Goal: Ask a question: Seek information or help from site administrators or community

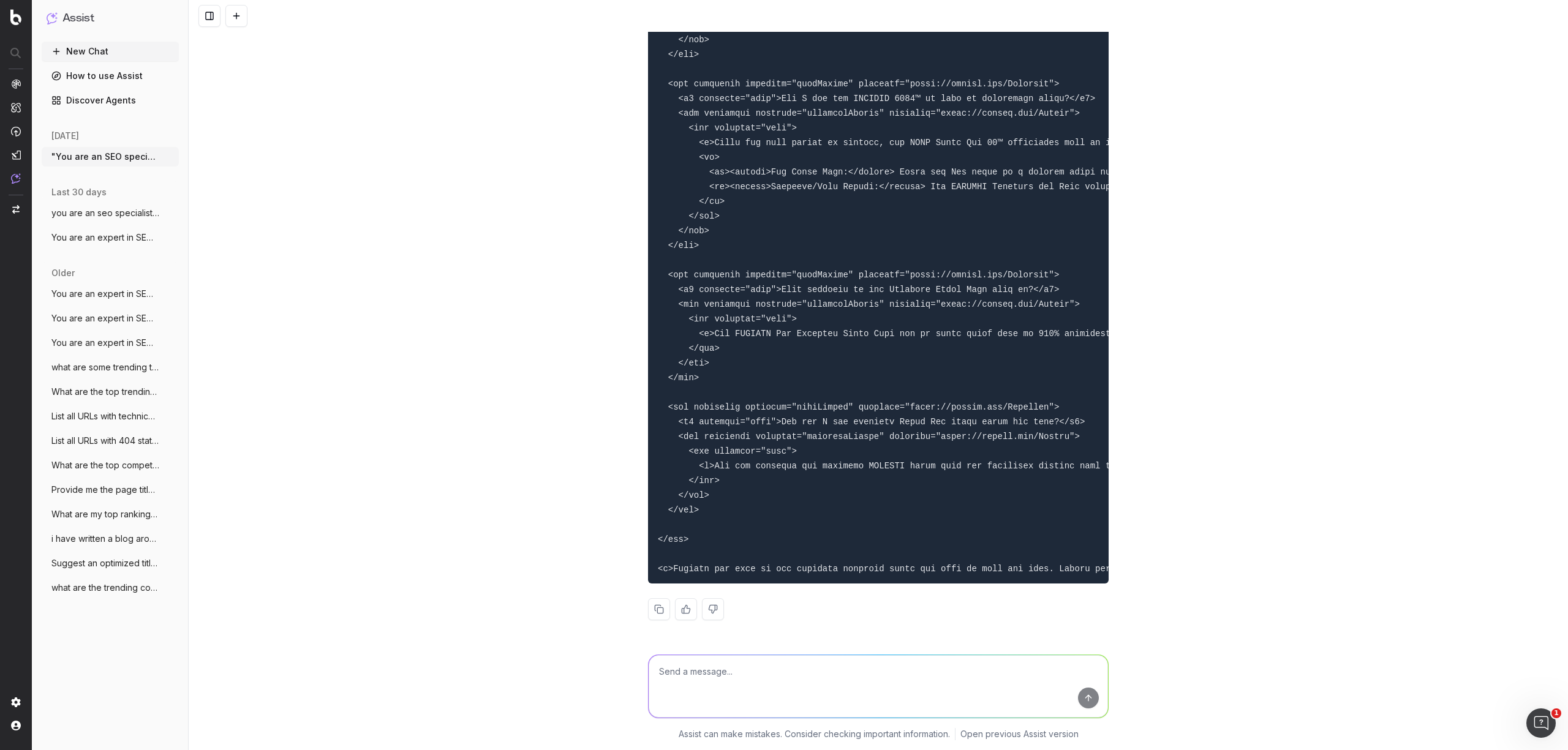
scroll to position [33804, 0]
click at [78, 54] on button "New Chat" at bounding box center [111, 51] width 137 height 20
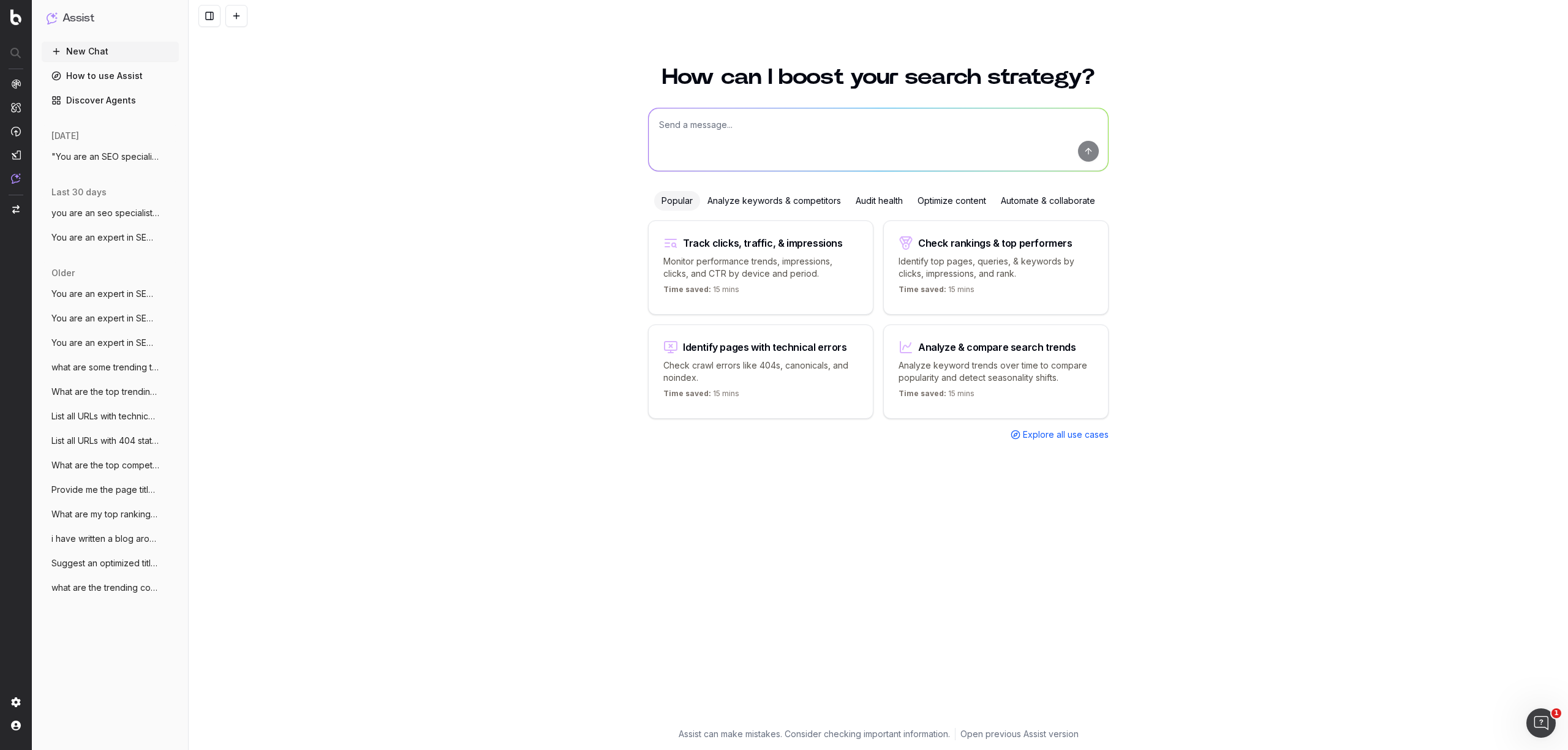
click at [861, 137] on textarea at bounding box center [879, 140] width 459 height 63
paste textarea "[URL][DOMAIN_NAME]"
type textarea "you are an seo specialist. Can you write a page title and meta description for …"
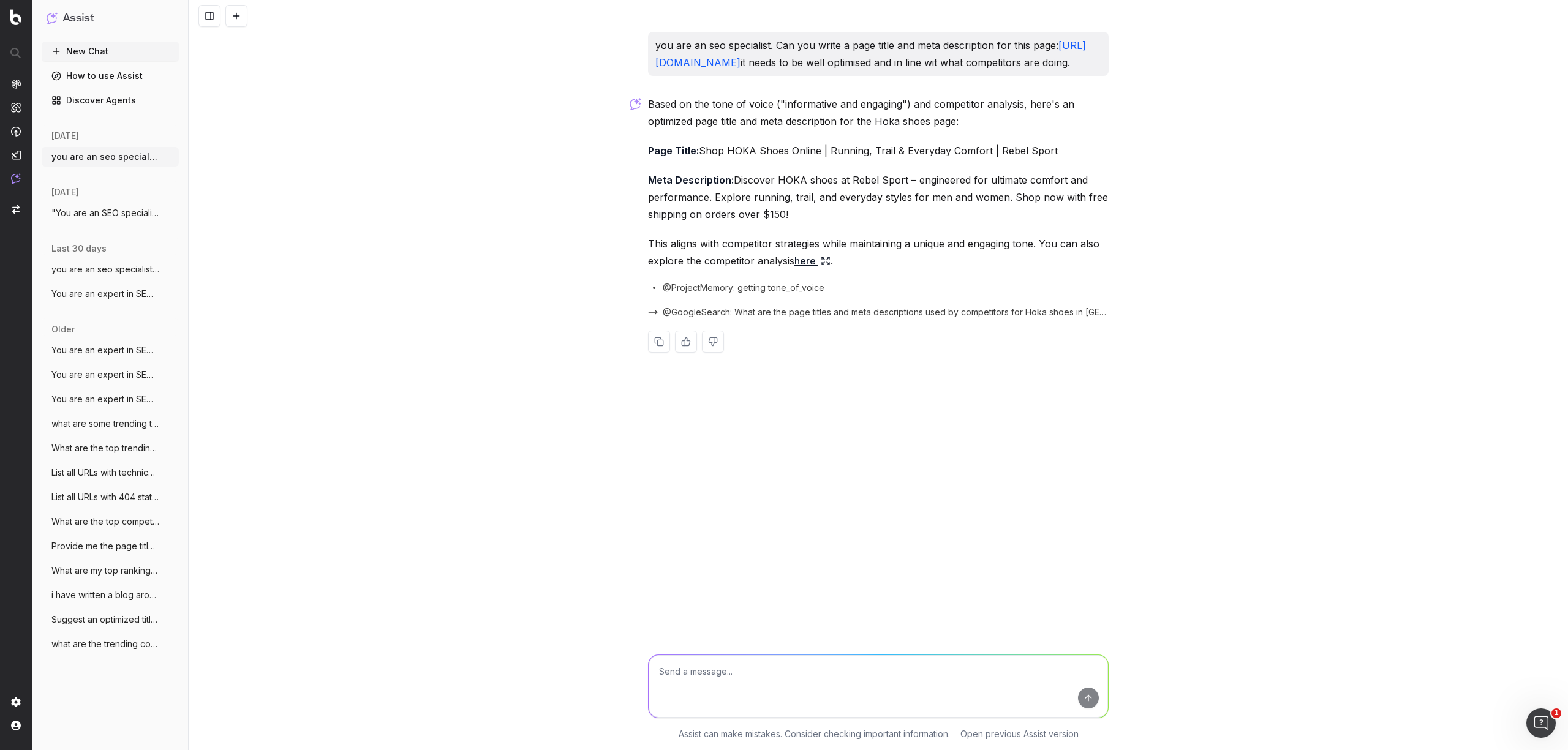
click at [736, 650] on textarea at bounding box center [879, 687] width 459 height 63
type textarea "lets put running, walking & more"
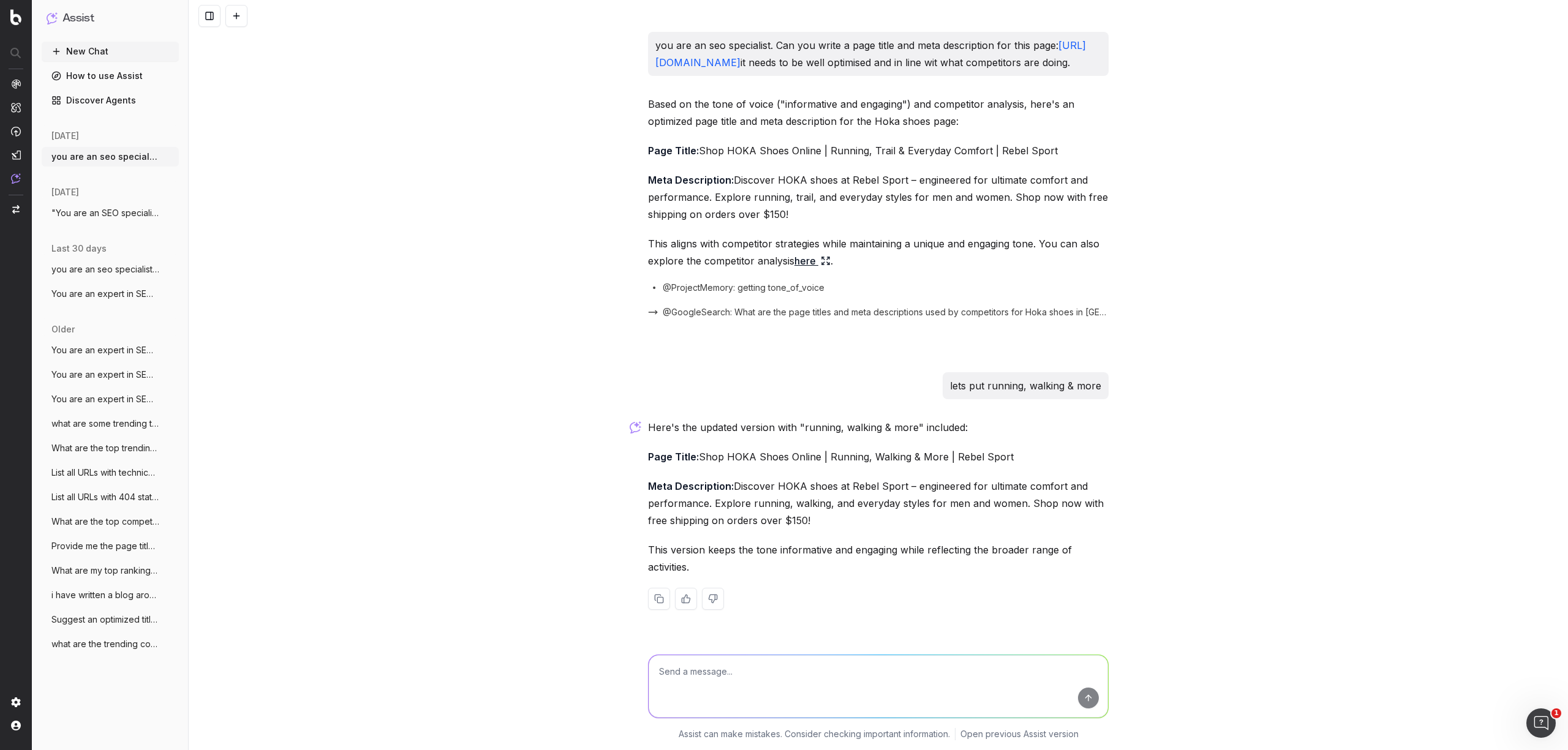
scroll to position [33, 0]
type textarea "Title: HOKA Shoes - Running, Trail & Everyday Comfort - rebel"
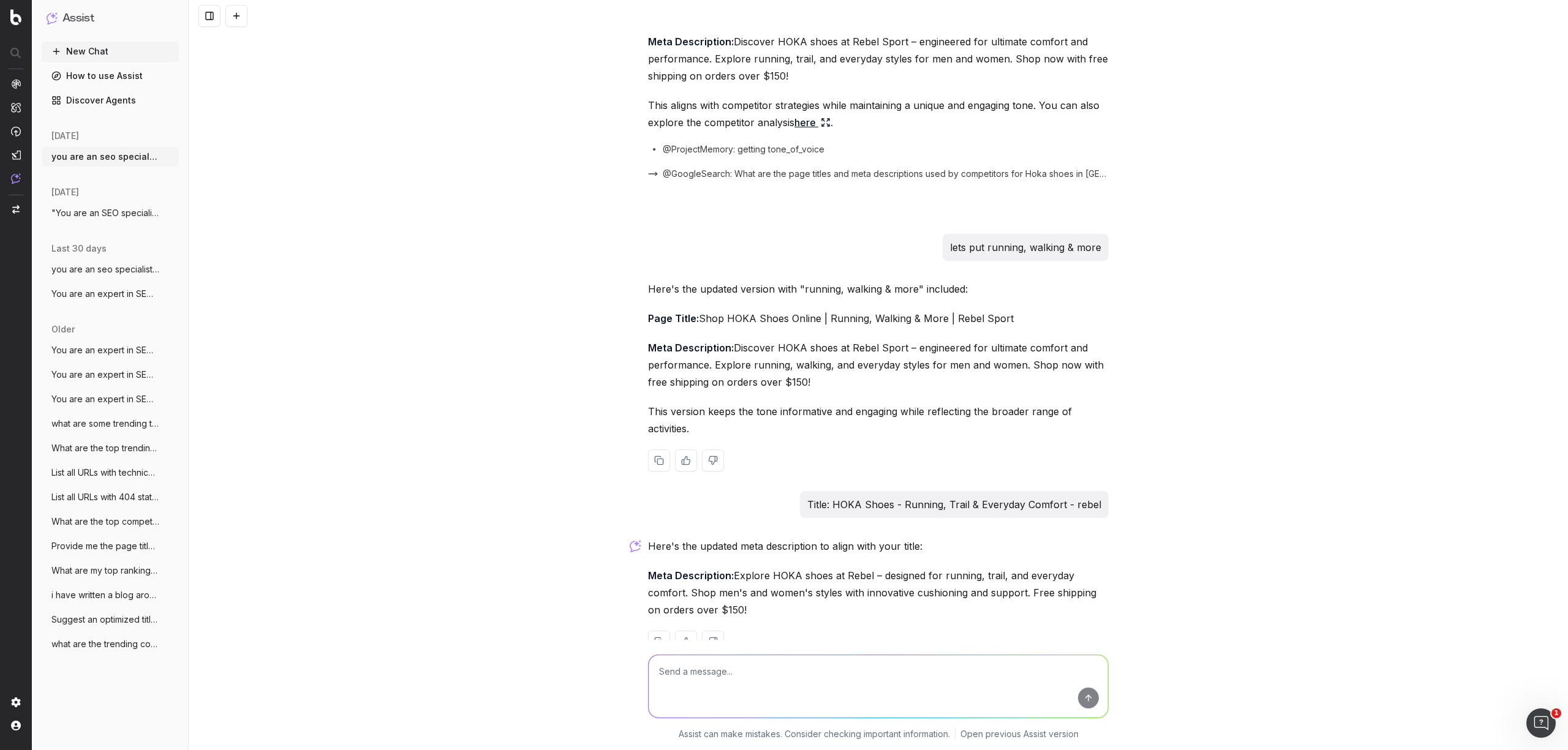
scroll to position [256, 0]
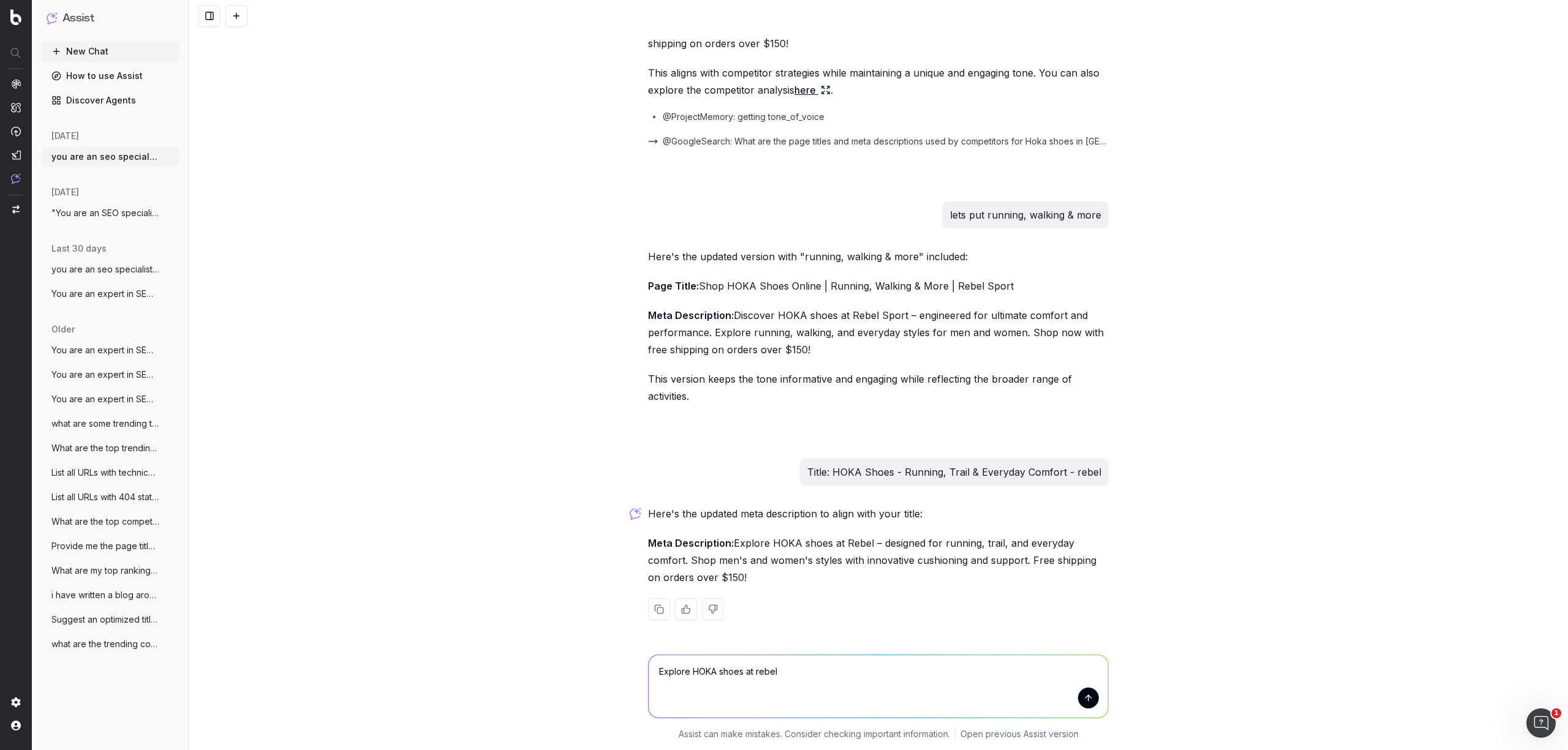
click at [688, 650] on textarea "Explore HOKA shoes at rebel" at bounding box center [879, 687] width 459 height 63
click at [797, 650] on textarea "Explore HOKA shoes at rebel" at bounding box center [879, 687] width 459 height 63
drag, startPoint x: 686, startPoint y: 671, endPoint x: 648, endPoint y: 681, distance: 39.3
click at [649, 650] on textarea "Explore HOKA shoes at rebel" at bounding box center [879, 687] width 459 height 63
click at [772, 650] on textarea "Explore HOKA shoes at rebel" at bounding box center [879, 687] width 459 height 63
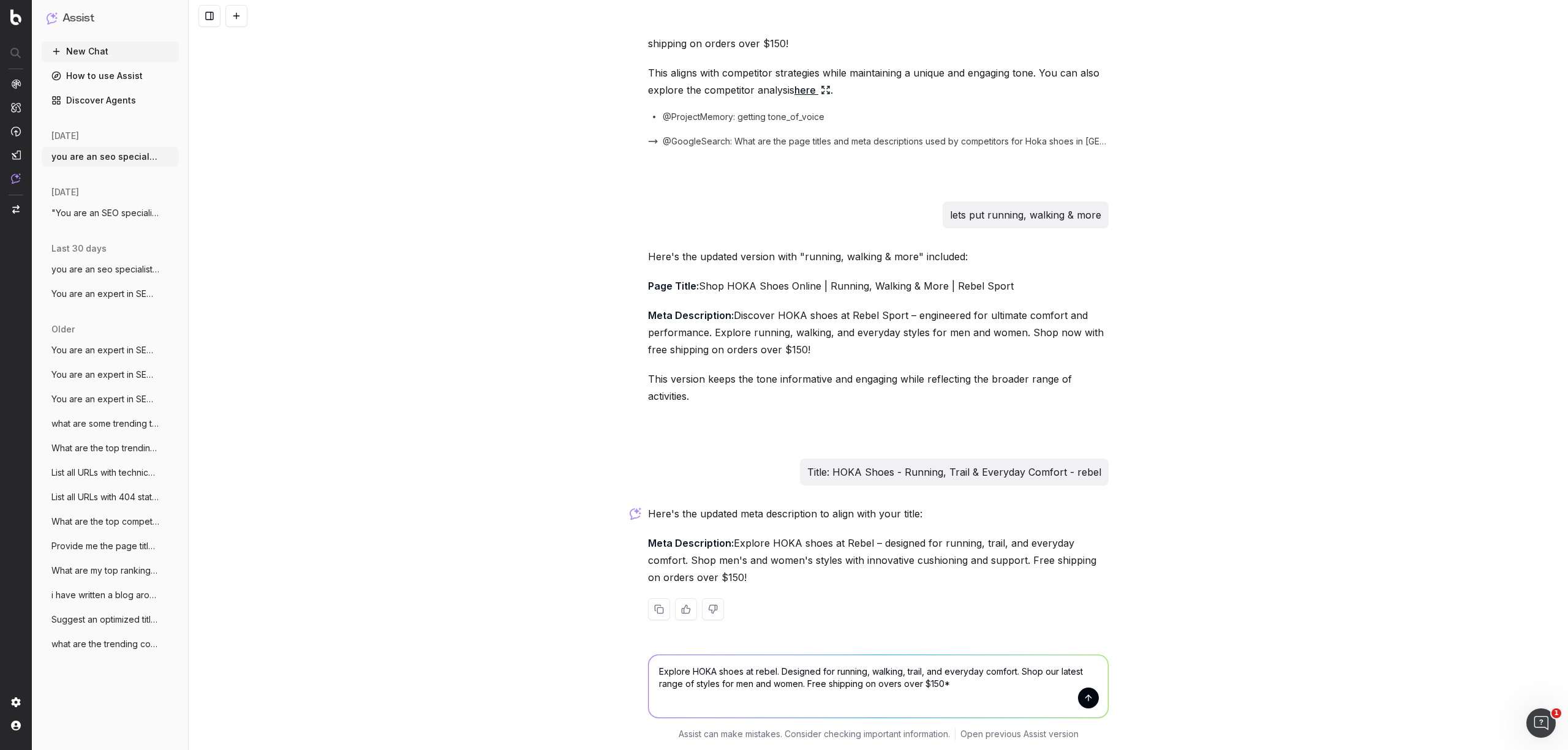
type textarea "Explore HOKA shoes at rebel. Designed for running, walking, trail, and everyday…"
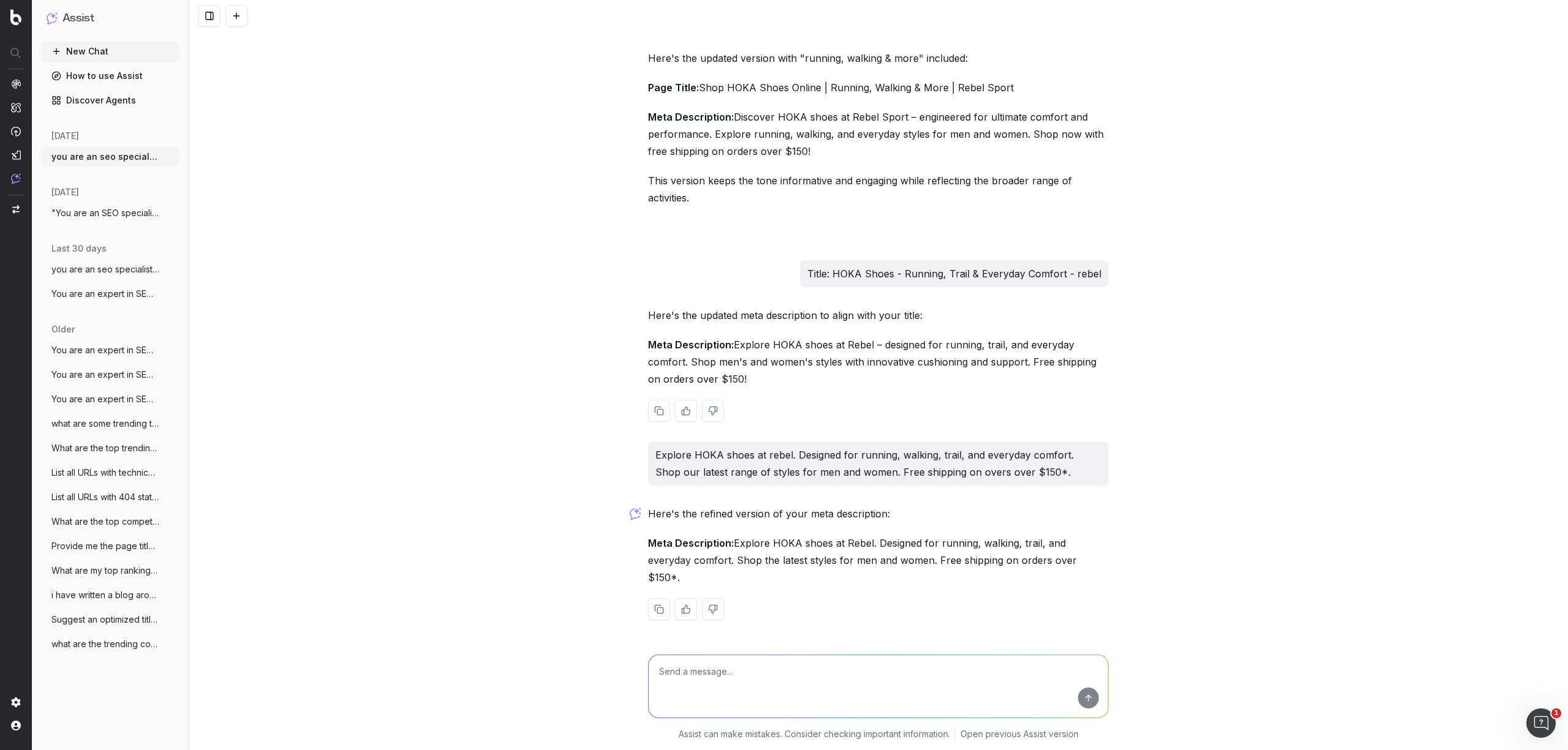
scroll to position [455, 0]
click at [778, 650] on textarea at bounding box center [879, 687] width 459 height 63
type textarea "how many characters is that"
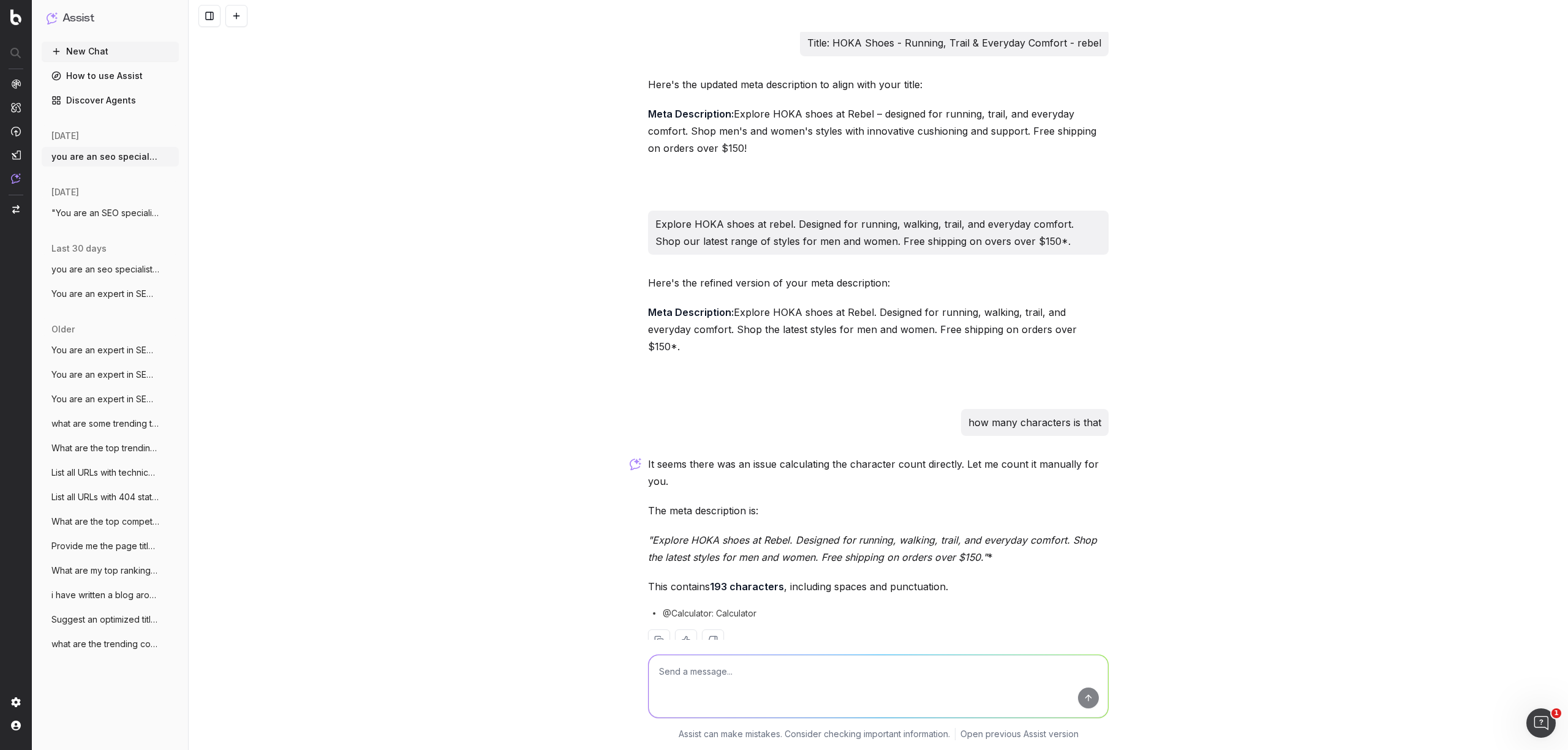
scroll to position [717, 0]
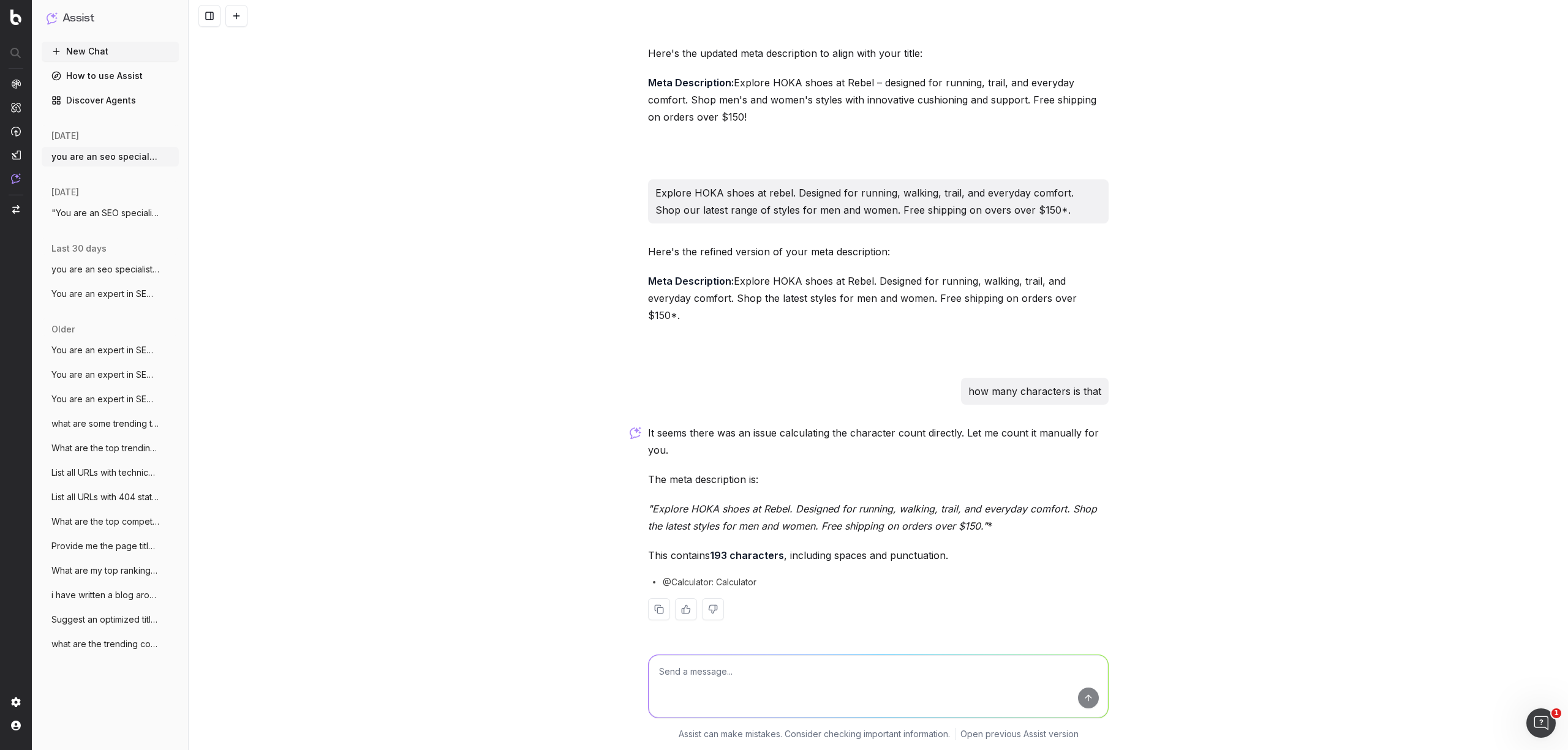
click at [861, 650] on textarea at bounding box center [879, 687] width 459 height 63
type textarea "needs to be 160 can you help"
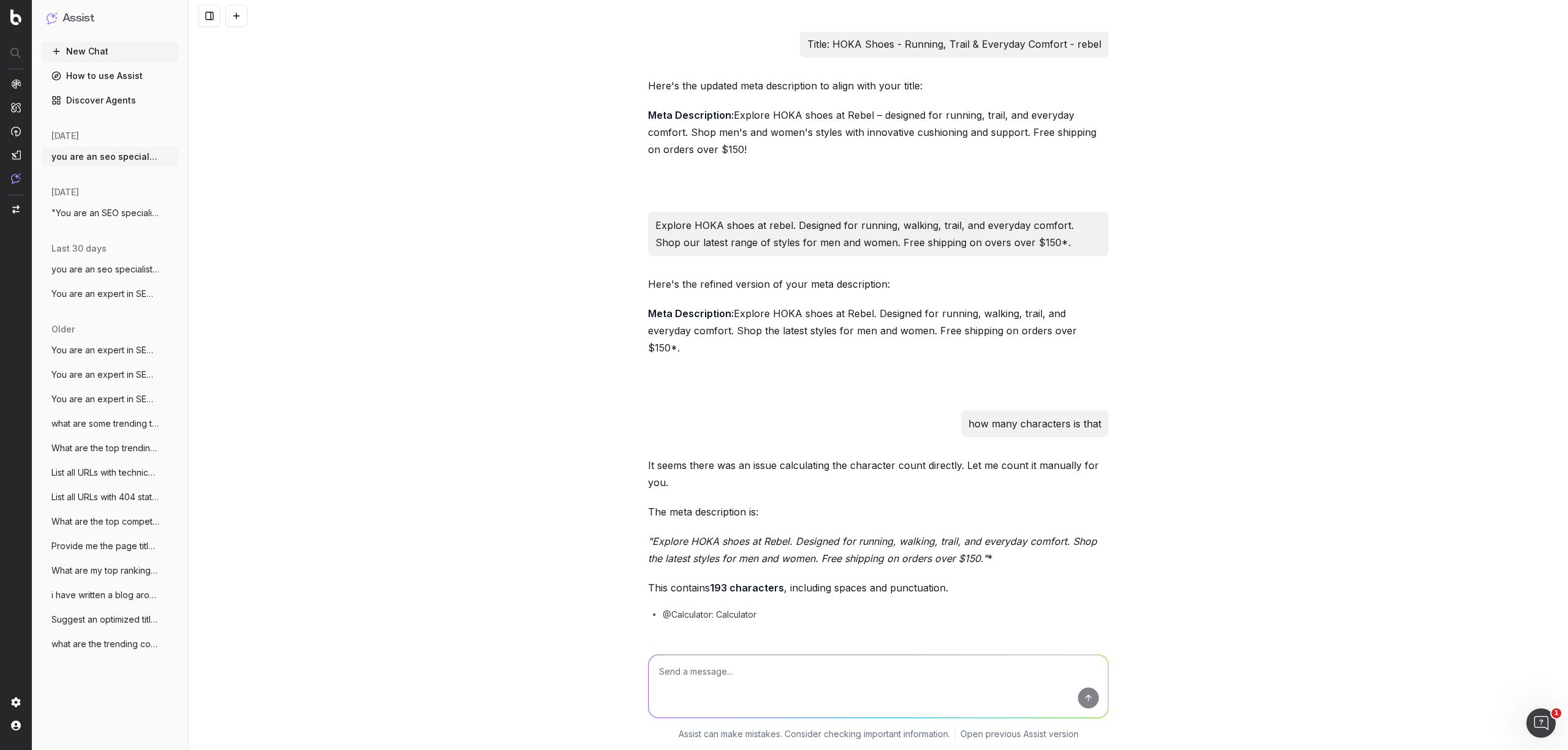
scroll to position [519, 0]
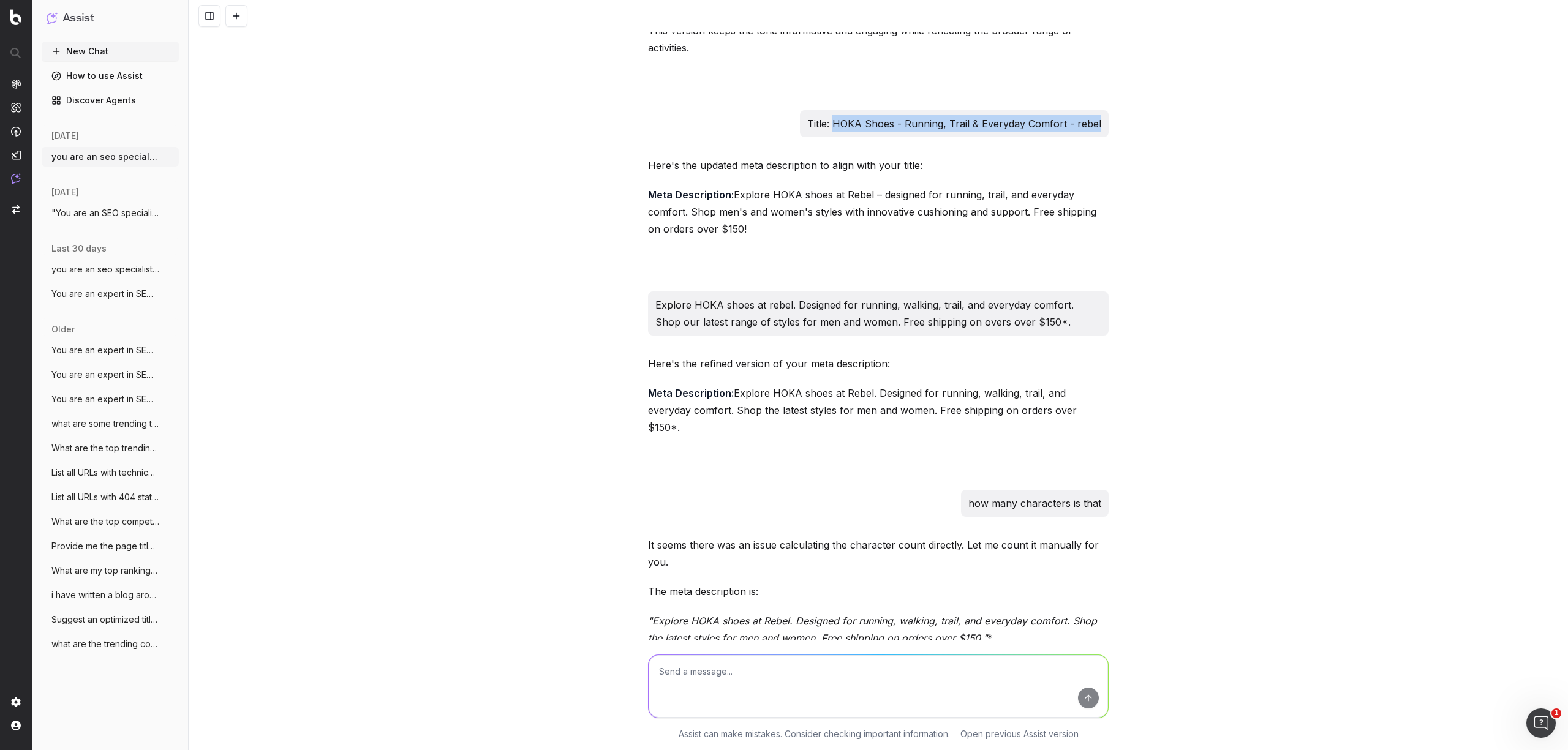
drag, startPoint x: 832, startPoint y: 209, endPoint x: 1140, endPoint y: 207, distance: 308.0
click at [1140, 207] on div "you are an seo specialist. Can you write a page title and meta description for …" at bounding box center [878, 375] width 1379 height 750
copy p "HOKA Shoes - Running, Trail & Everyday Comfort - rebel"
drag, startPoint x: 641, startPoint y: 495, endPoint x: 1023, endPoint y: 507, distance: 382.2
click at [1023, 507] on div "you are an seo specialist. Can you write a page title and meta description for …" at bounding box center [879, 229] width 471 height 1433
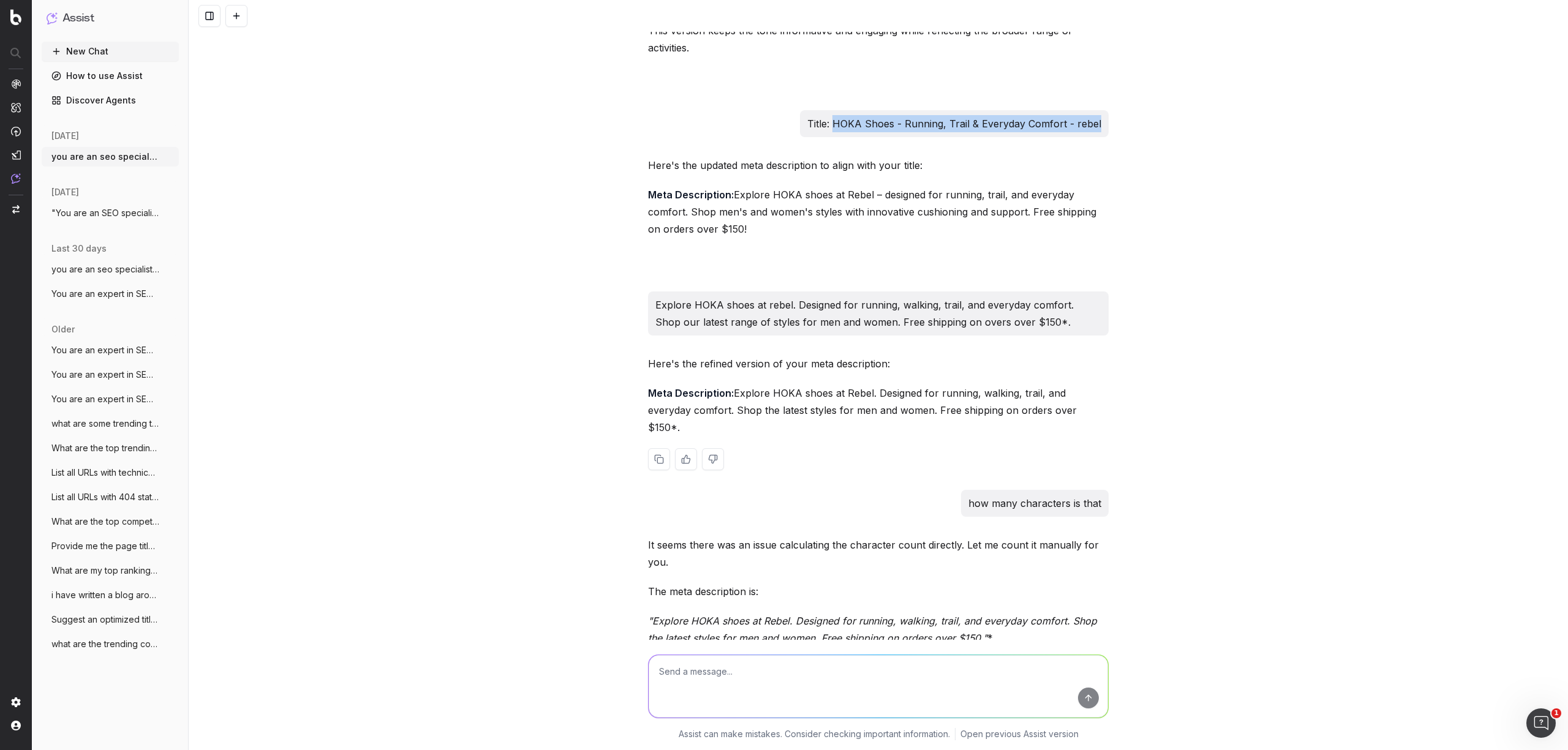
copy p "Explore HOKA shoes at Rebel. Designed for running, walking, trail, and everyday…"
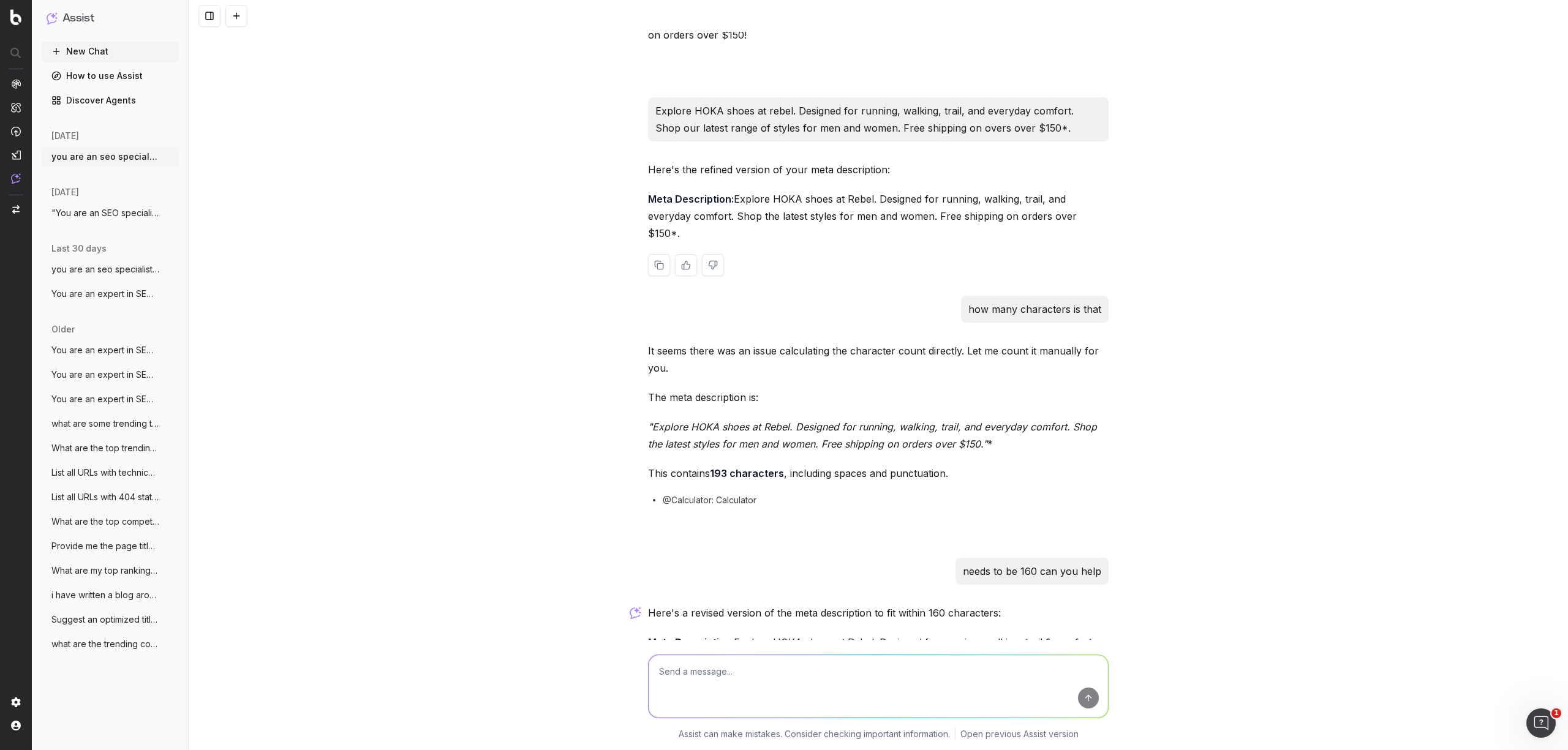
scroll to position [764, 0]
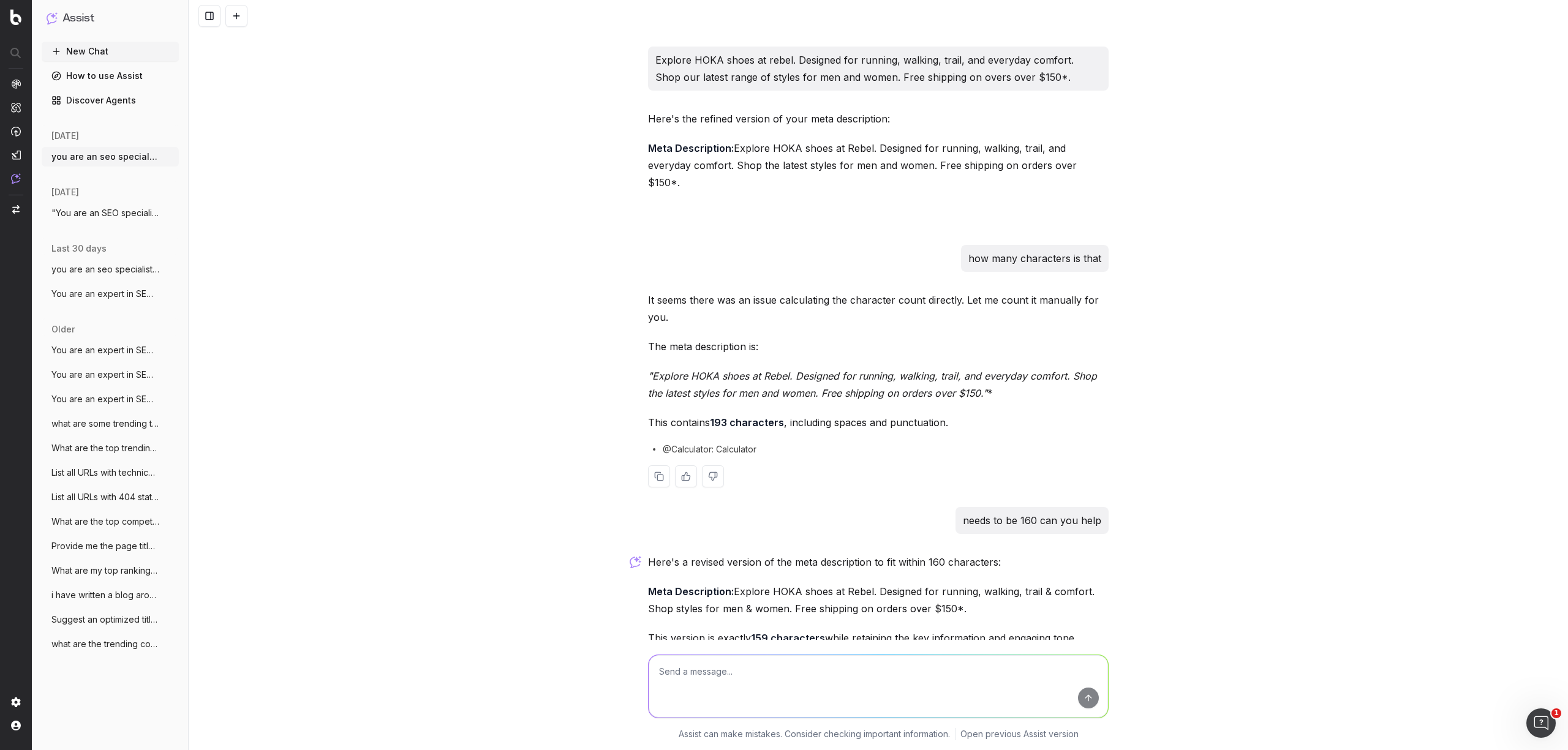
click at [1022, 431] on p "This contains 193 characters , including spaces and punctuation." at bounding box center [878, 422] width 460 height 17
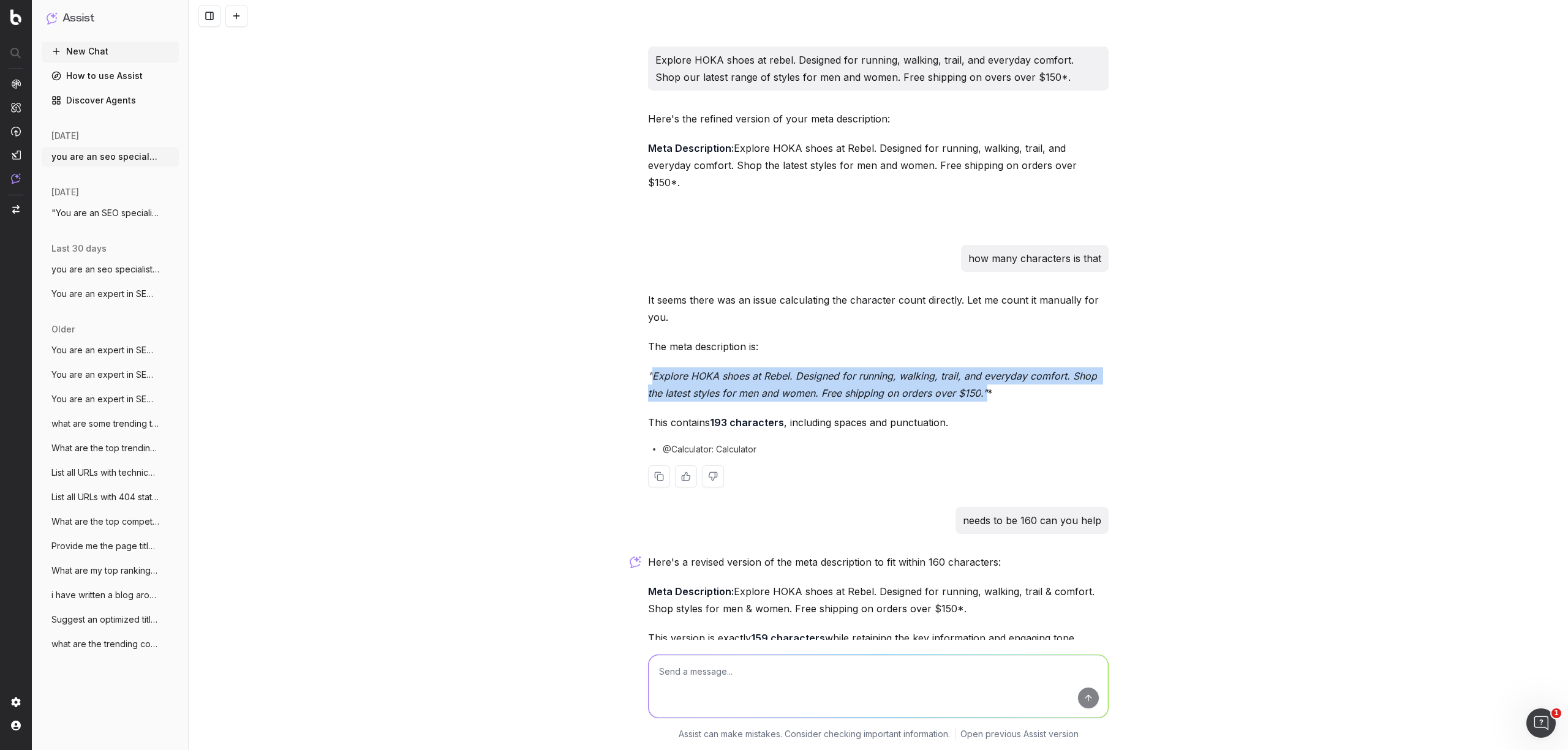
drag, startPoint x: 978, startPoint y: 478, endPoint x: 649, endPoint y: 463, distance: 329.3
click at [649, 399] on em ""Explore HOKA shoes at Rebel. Designed for running, walking, trail, and everyda…" at bounding box center [874, 384] width 452 height 30
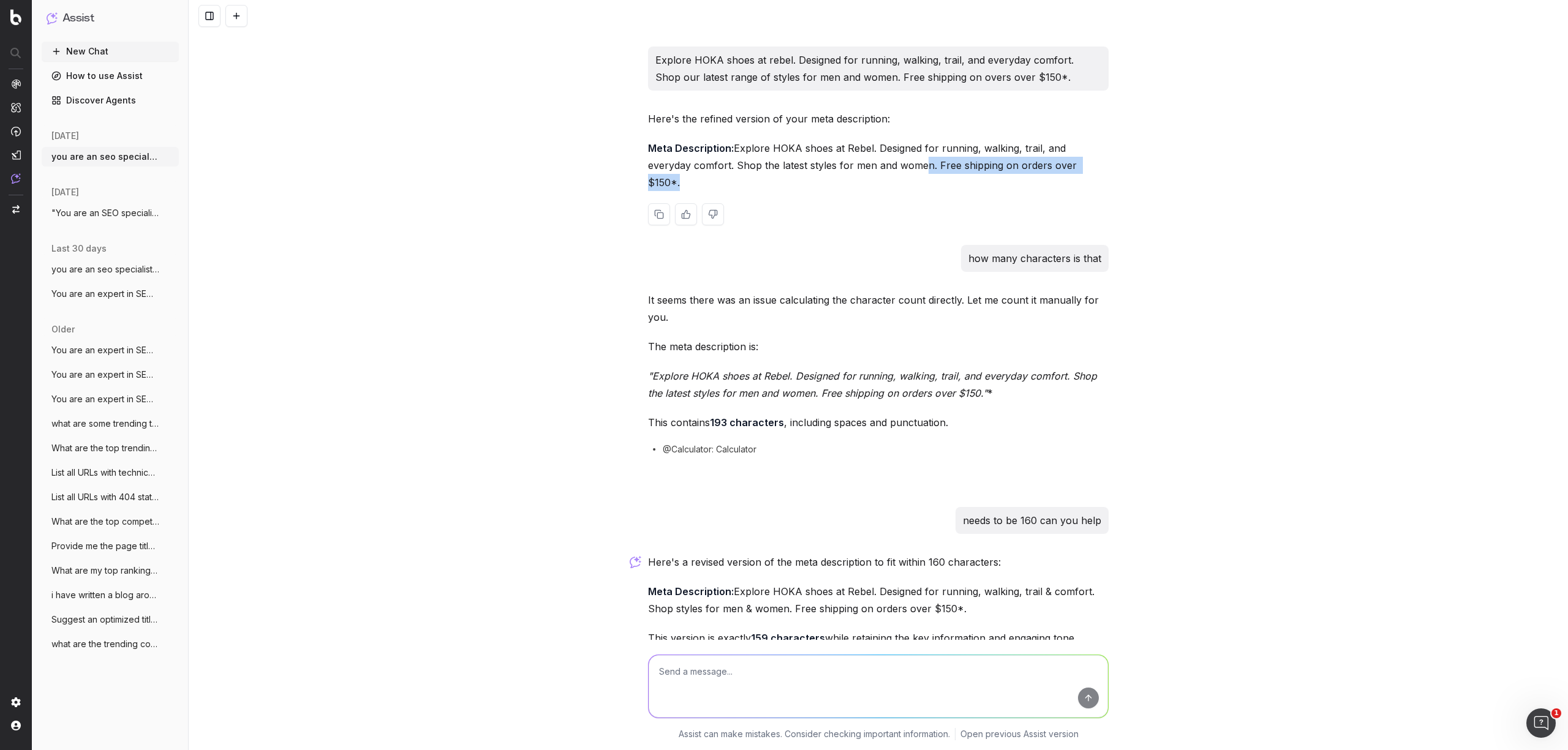
drag, startPoint x: 961, startPoint y: 270, endPoint x: 782, endPoint y: 270, distance: 179.0
click at [782, 192] on p "Meta Description: Explore HOKA shoes at Rebel. Designed for running, walking, t…" at bounding box center [878, 166] width 460 height 51
click at [992, 245] on div "Here's the refined version of your meta description: Meta Description: Explore …" at bounding box center [878, 177] width 460 height 134
drag, startPoint x: 986, startPoint y: 272, endPoint x: 623, endPoint y: 253, distance: 363.5
click at [623, 253] on div "you are an seo specialist. Can you write a page title and meta description for …" at bounding box center [878, 375] width 1379 height 750
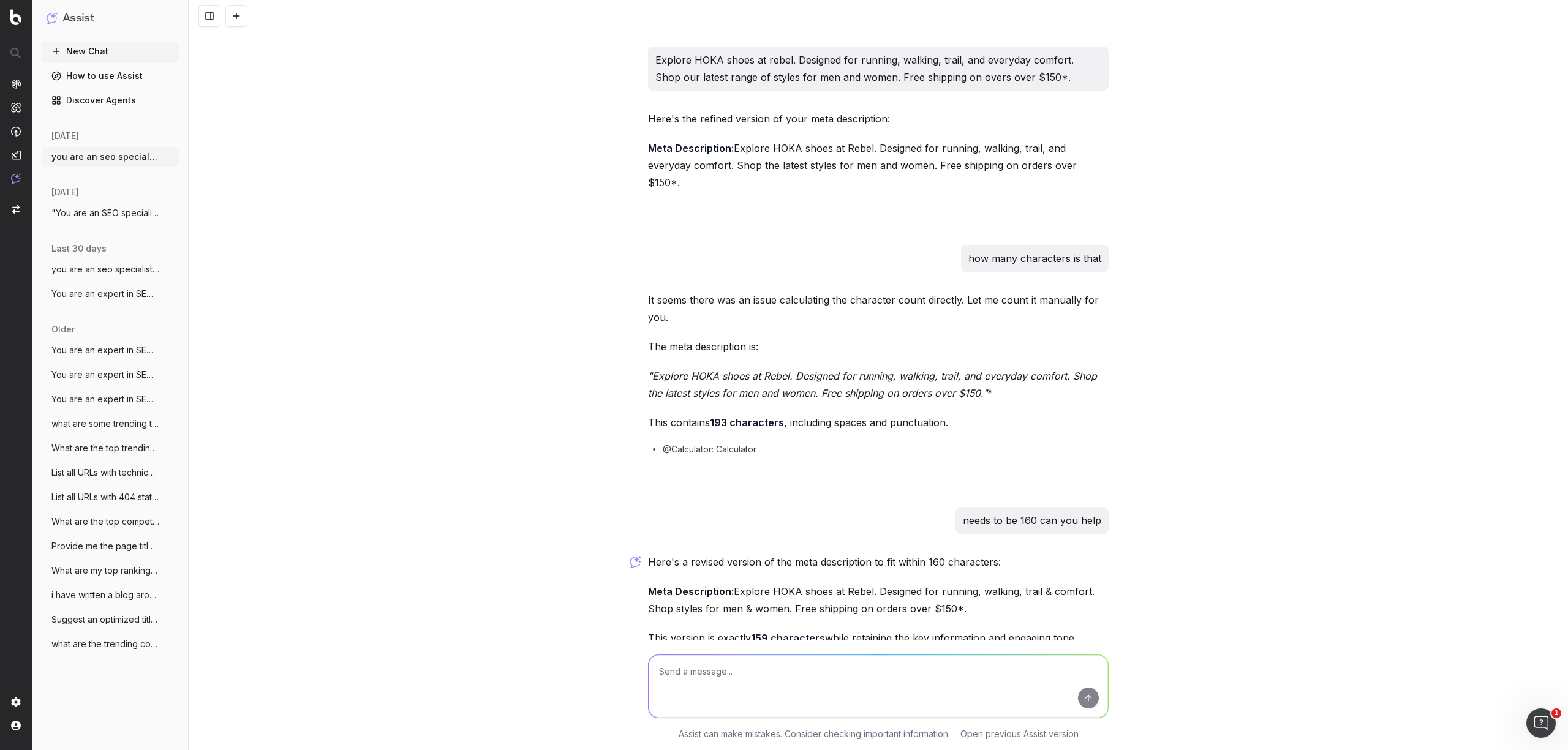
copy p "Explore HOKA shoes at Rebel. Designed for running, walking, trail, and everyday…"
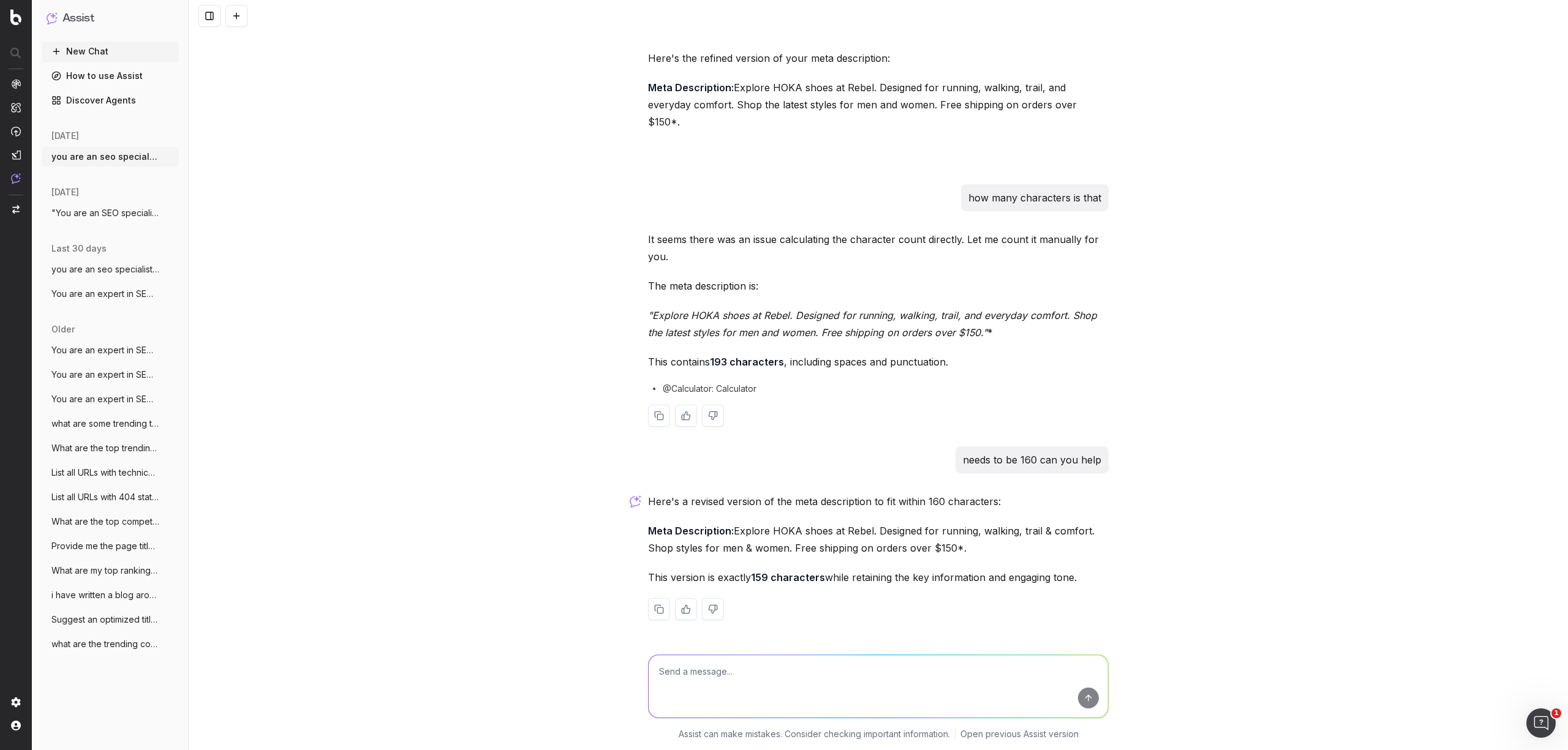
scroll to position [927, 0]
click at [871, 548] on p "Meta Description: Explore HOKA shoes at Rebel. Designed for running, walking, t…" at bounding box center [878, 539] width 460 height 34
drag, startPoint x: 849, startPoint y: 551, endPoint x: 619, endPoint y: 532, distance: 230.8
click at [619, 532] on div "you are an seo specialist. Can you write a page title and meta description for …" at bounding box center [878, 375] width 1379 height 750
copy p "Explore HOKA shoes at Rebel. Designed for running, walking, trail & comfort. Sh…"
